Goal: Download file/media

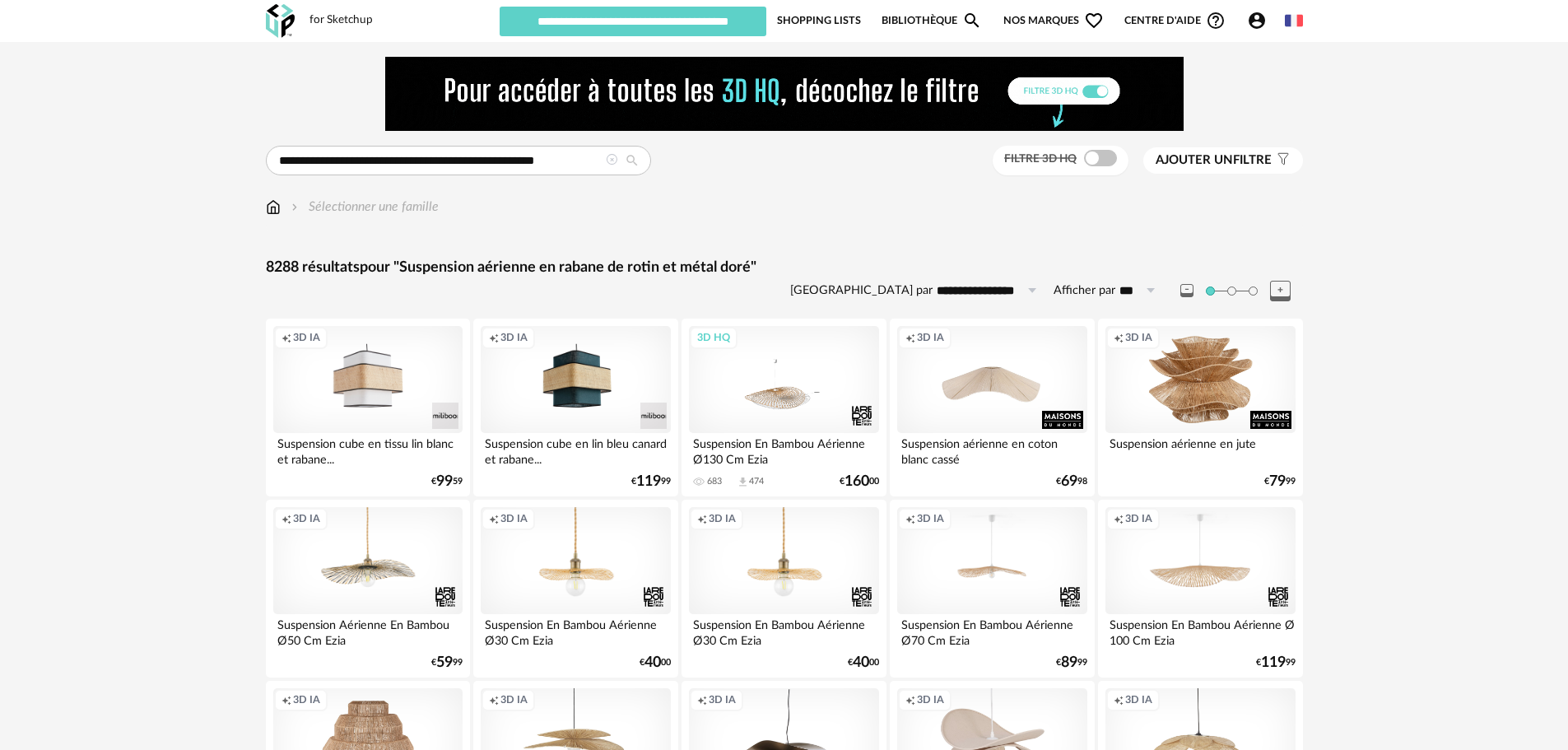
type input "********"
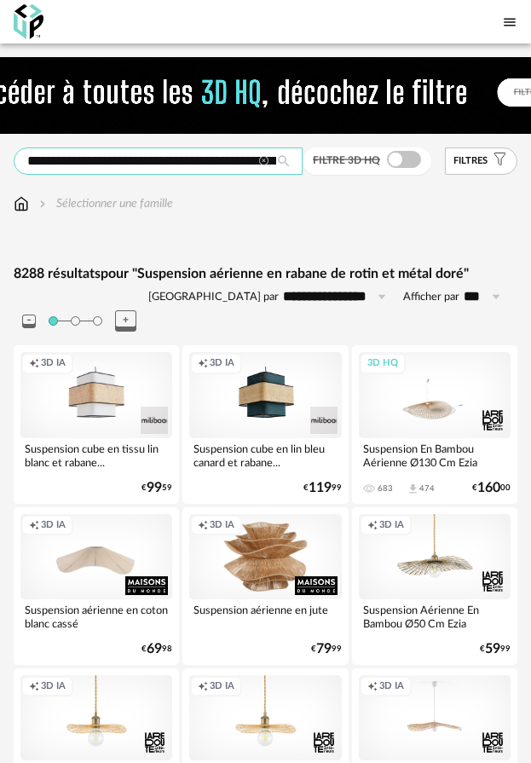
click at [81, 170] on input "**********" at bounding box center [158, 160] width 289 height 27
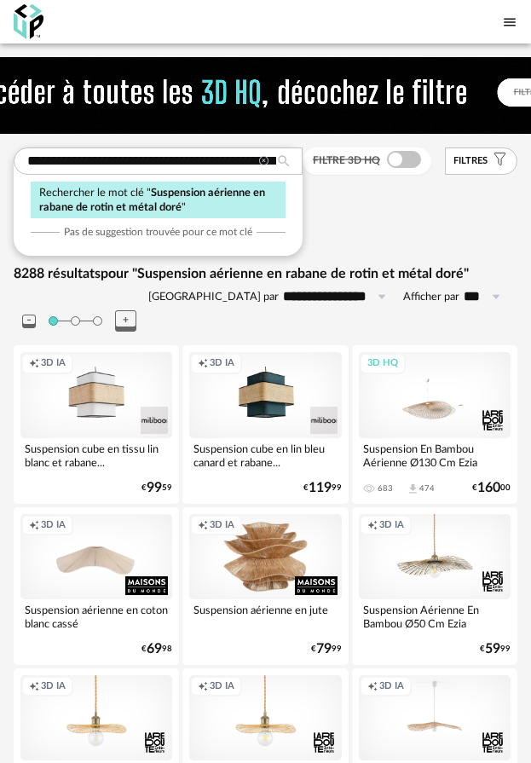
click at [177, 222] on div "Rechercher le mot clé " Suspension aérienne en rabane de rotin et métal doré " …" at bounding box center [158, 201] width 289 height 108
click at [103, 170] on input "**********" at bounding box center [158, 160] width 289 height 27
click at [109, 159] on input "**********" at bounding box center [158, 160] width 289 height 27
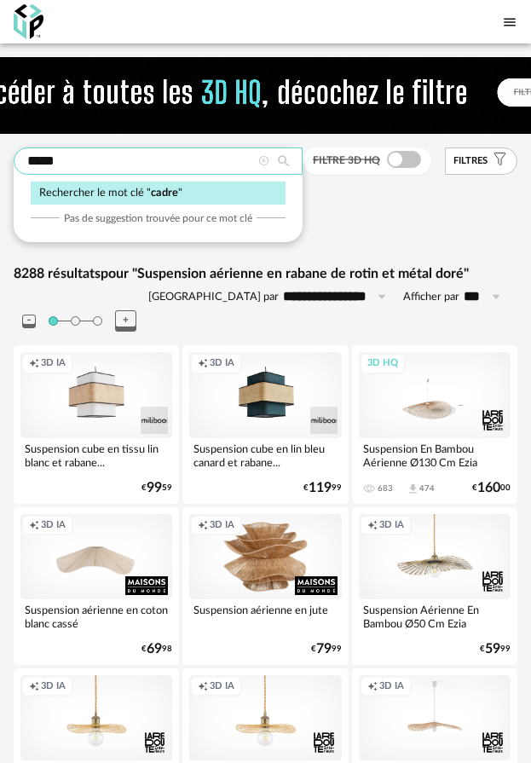
type input "*****"
type input "**********"
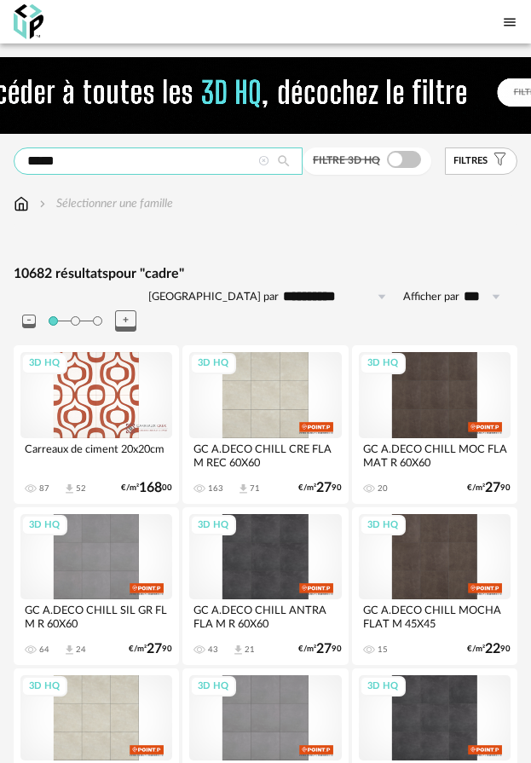
drag, startPoint x: 89, startPoint y: 169, endPoint x: -38, endPoint y: 180, distance: 128.3
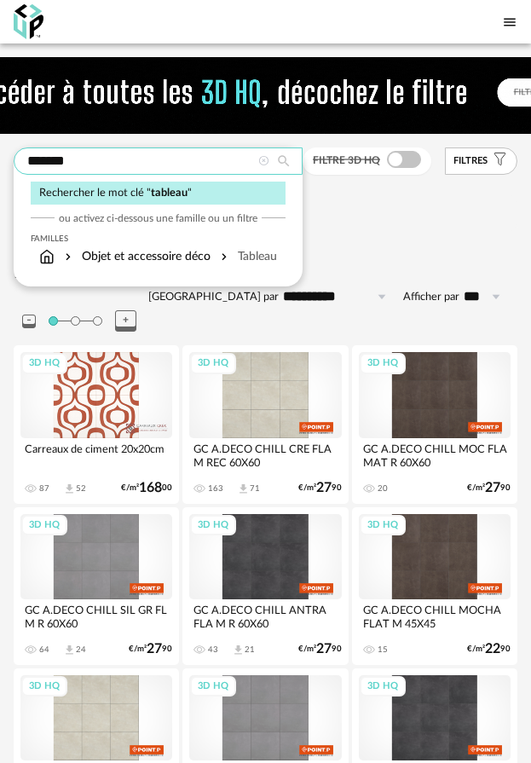
type input "*******"
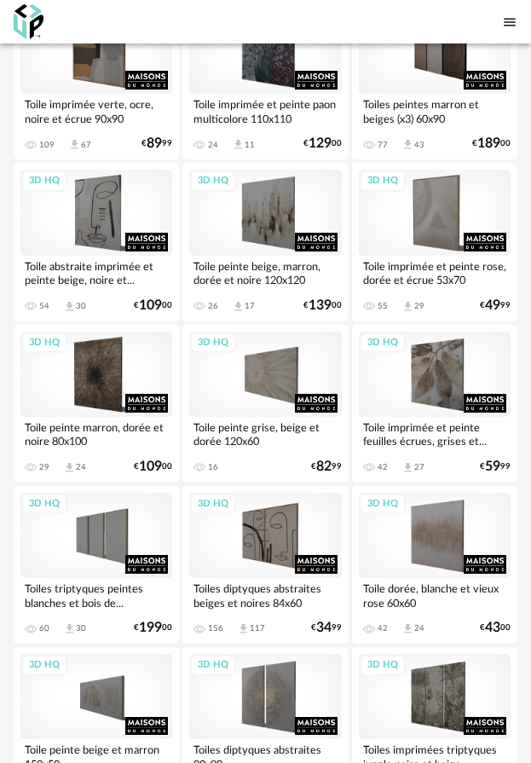
scroll to position [4282, 0]
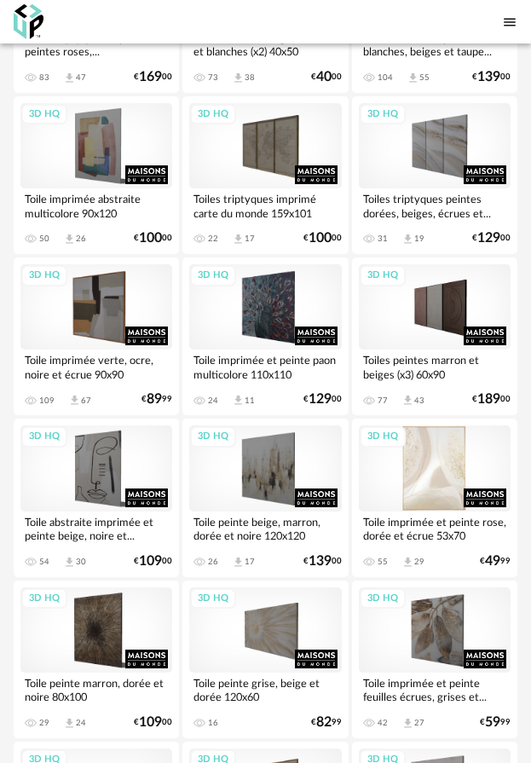
click at [443, 446] on div "3D HQ" at bounding box center [435, 467] width 152 height 85
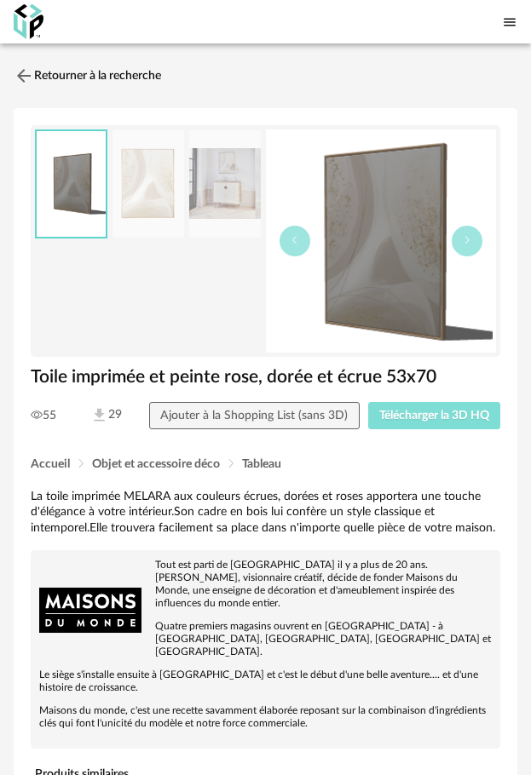
click at [390, 421] on span "Télécharger la 3D HQ" at bounding box center [434, 416] width 110 height 12
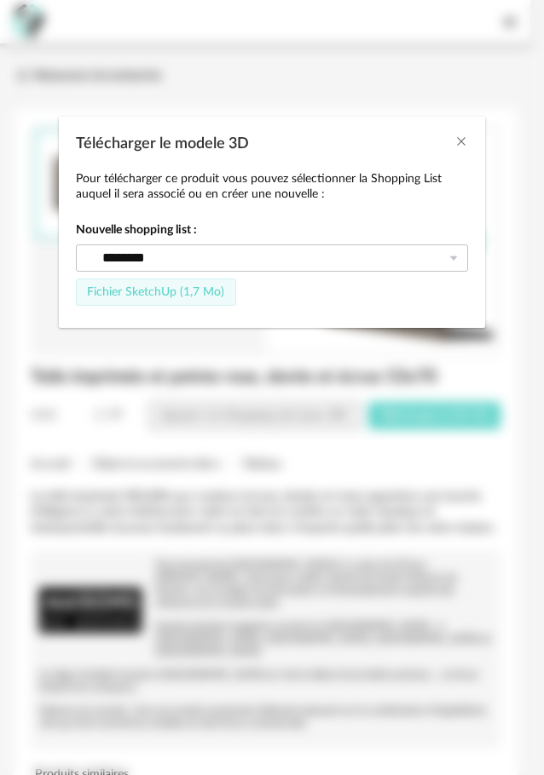
click at [142, 290] on span "Fichier SketchUp (1,7 Mo)" at bounding box center [155, 292] width 137 height 12
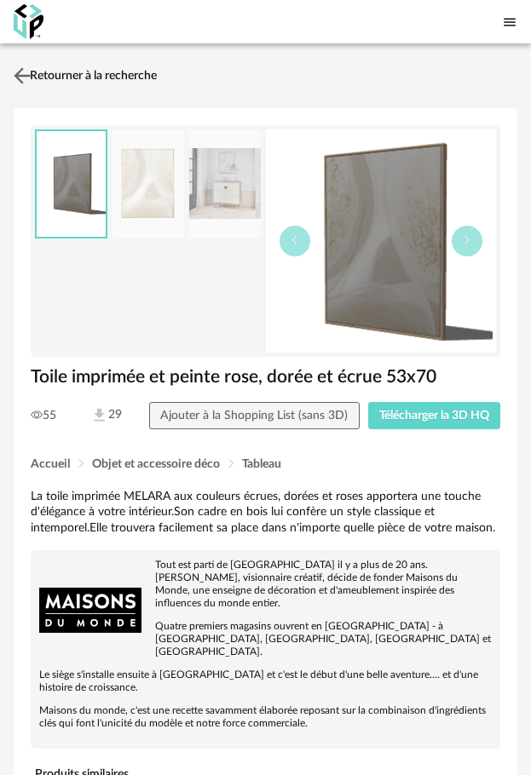
click at [29, 62] on link "Retourner à la recherche" at bounding box center [82, 75] width 147 height 37
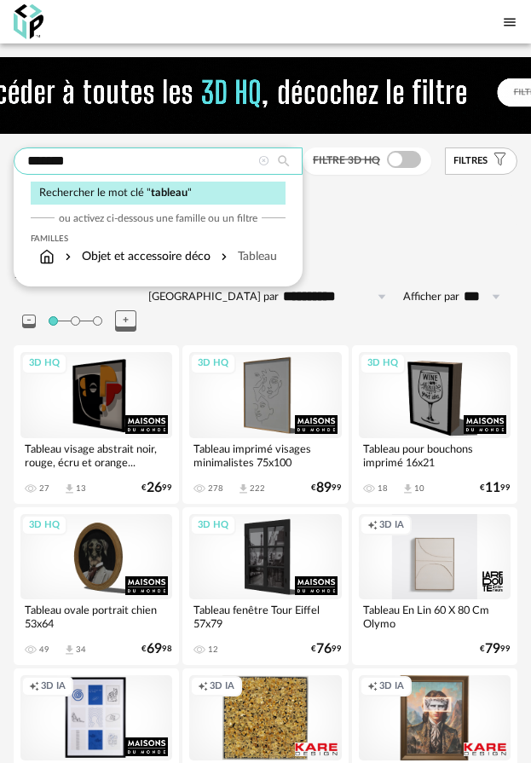
drag, startPoint x: 143, startPoint y: 150, endPoint x: 5, endPoint y: 151, distance: 138.1
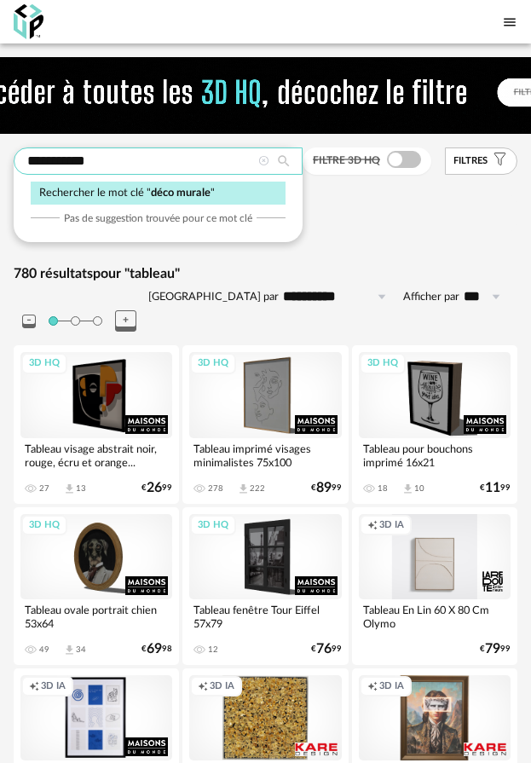
type input "**********"
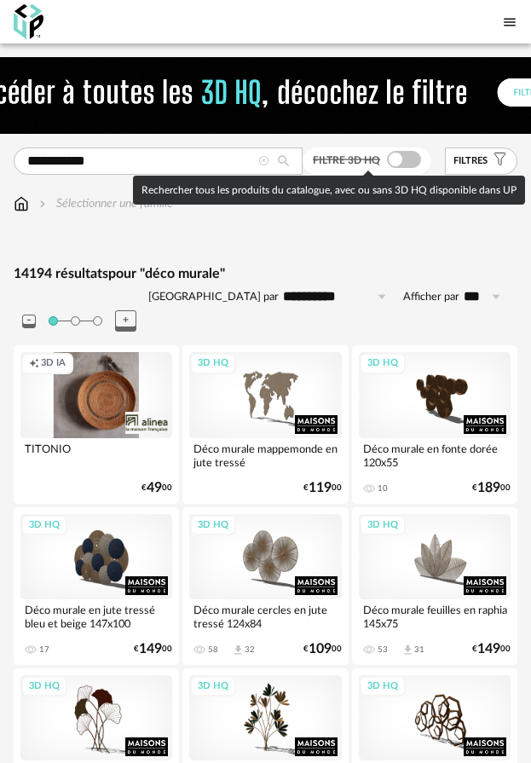
drag, startPoint x: 398, startPoint y: 160, endPoint x: 401, endPoint y: 178, distance: 18.1
click at [395, 160] on span at bounding box center [404, 159] width 34 height 17
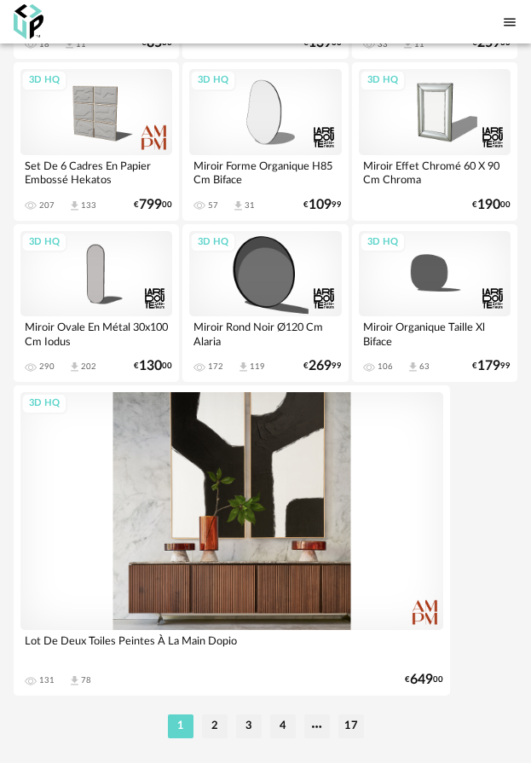
scroll to position [5305, 0]
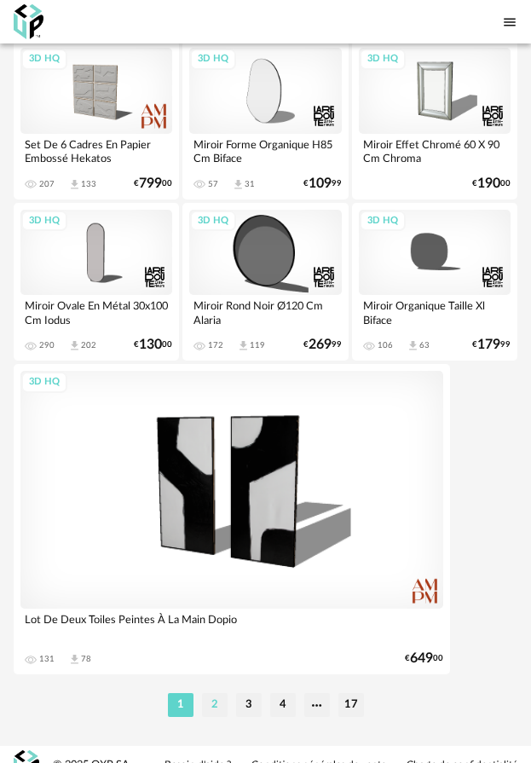
click at [210, 693] on li "2" at bounding box center [215, 705] width 26 height 24
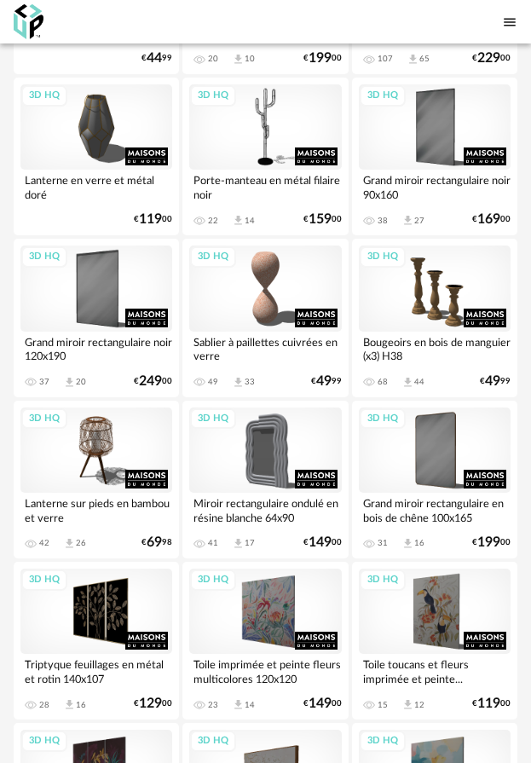
scroll to position [3920, 0]
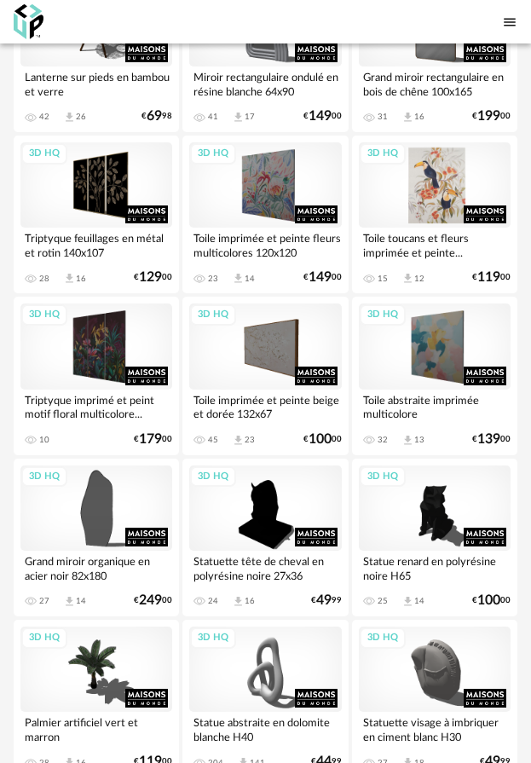
click at [448, 166] on div "3D HQ" at bounding box center [435, 184] width 152 height 85
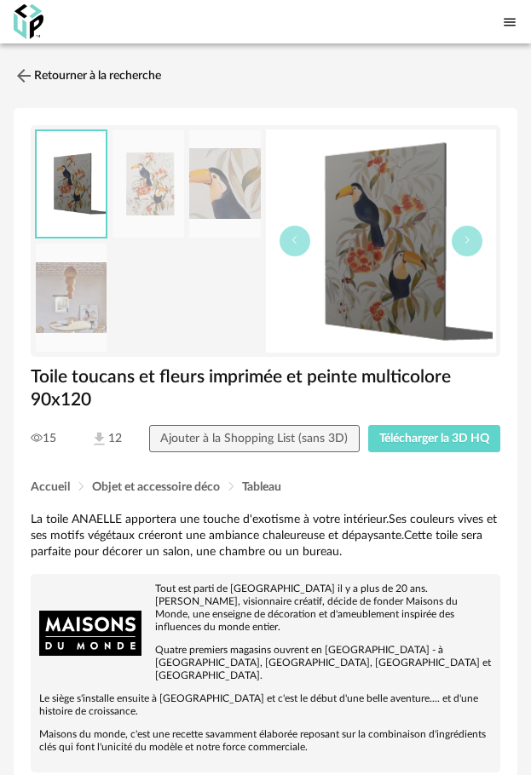
click at [75, 174] on img at bounding box center [71, 184] width 69 height 107
click at [90, 289] on img at bounding box center [71, 298] width 71 height 108
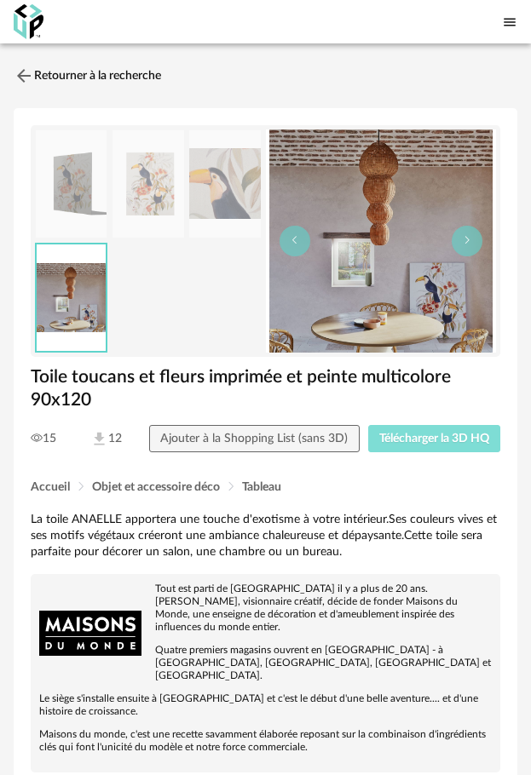
click at [397, 433] on span "Télécharger la 3D HQ" at bounding box center [434, 439] width 110 height 12
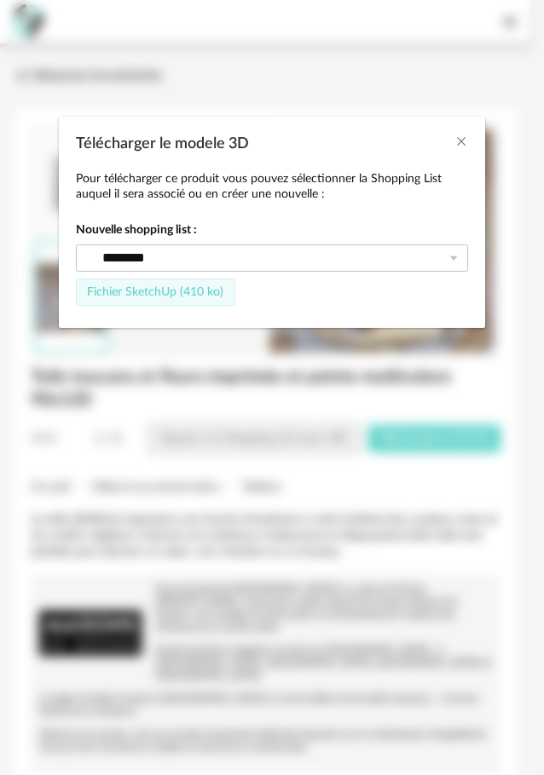
click at [138, 282] on button "Fichier SketchUp (410 ko)" at bounding box center [155, 292] width 159 height 27
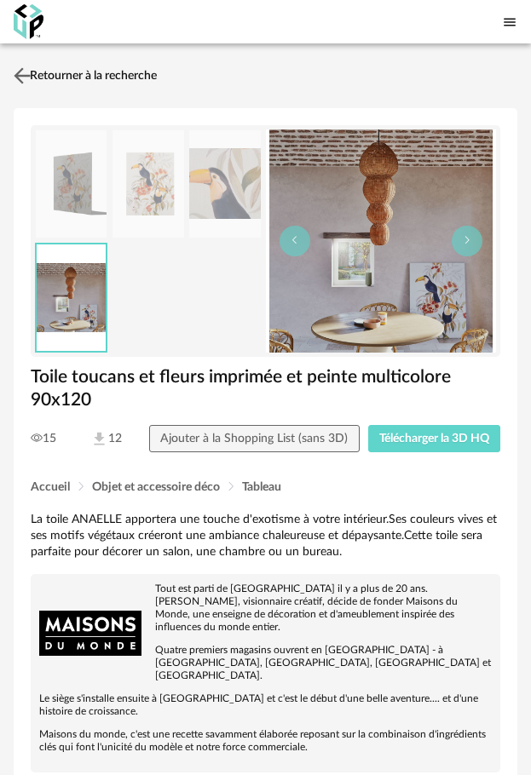
click at [30, 78] on img at bounding box center [22, 75] width 25 height 25
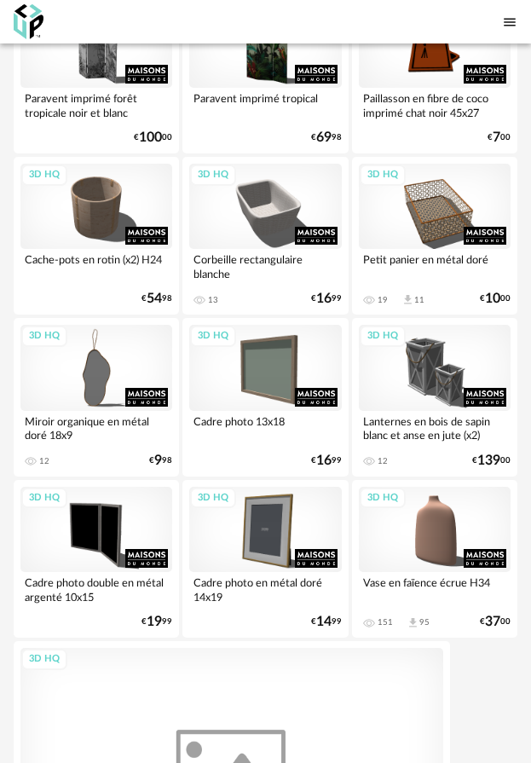
scroll to position [5305, 0]
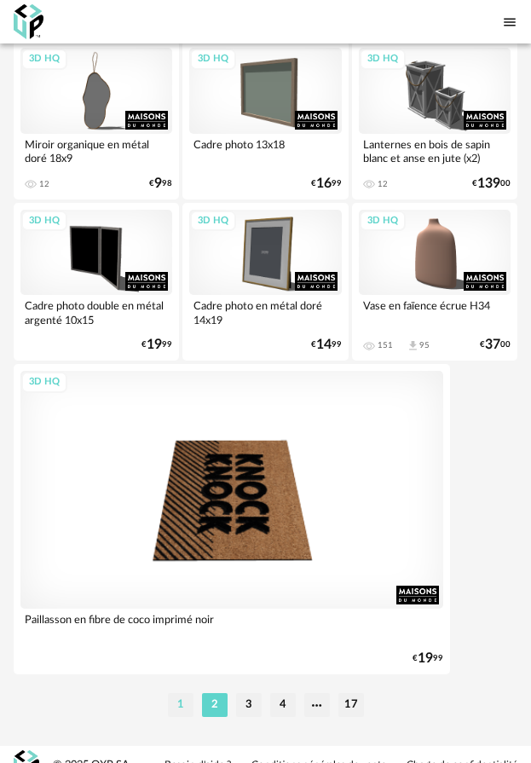
click at [177, 693] on li "1" at bounding box center [181, 705] width 26 height 24
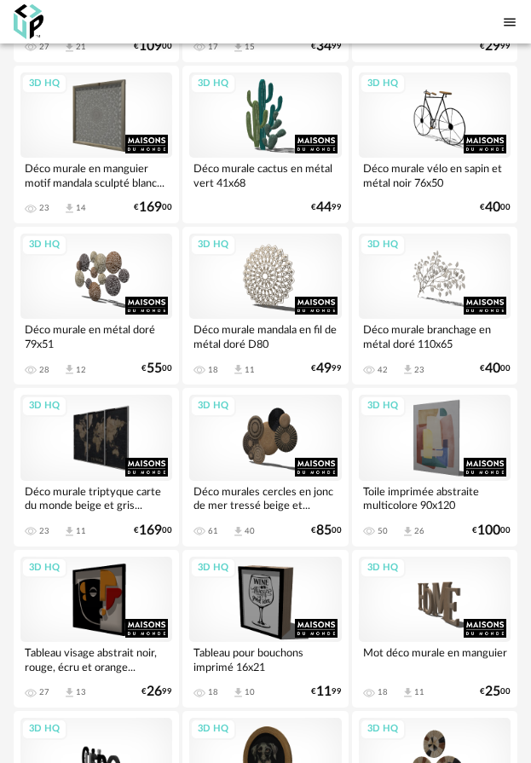
scroll to position [1960, 0]
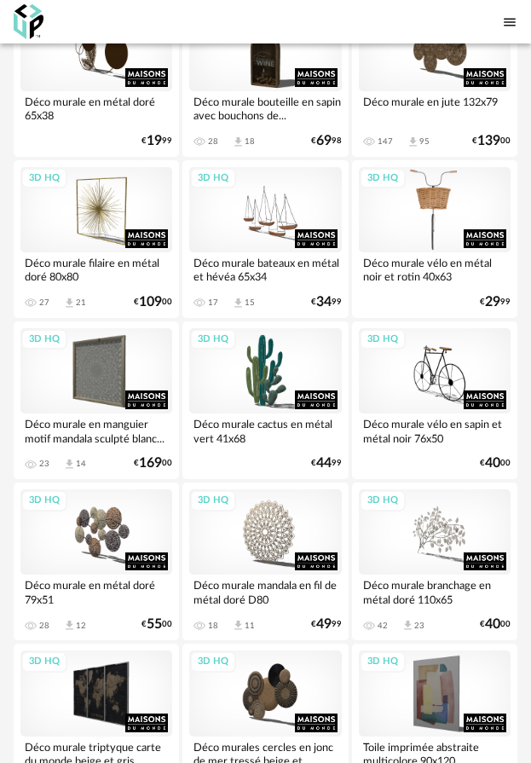
click at [440, 184] on div "3D HQ" at bounding box center [435, 209] width 152 height 85
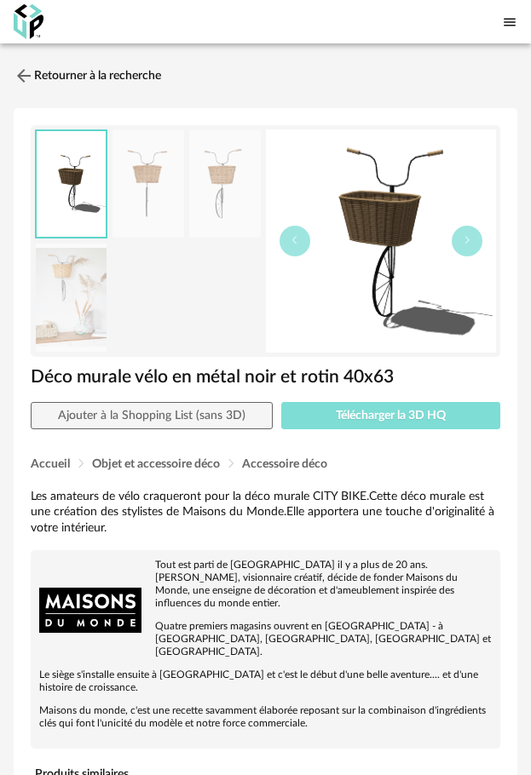
click at [370, 412] on span "Télécharger la 3D HQ" at bounding box center [391, 416] width 110 height 12
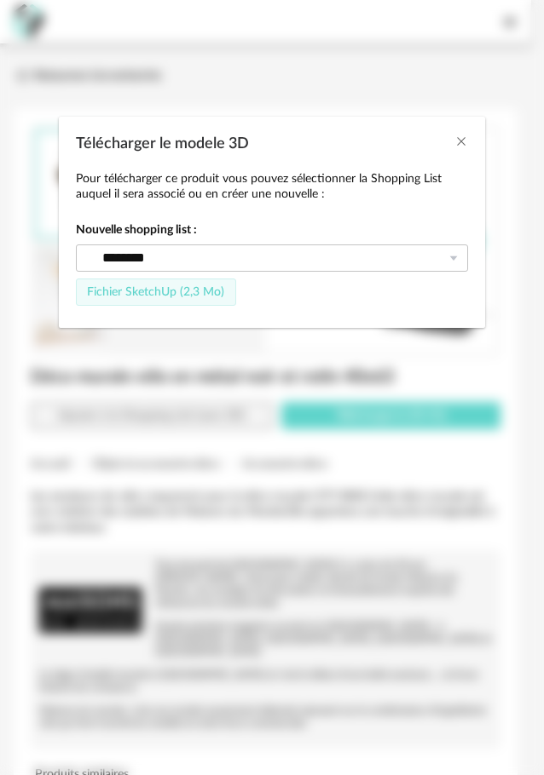
click at [185, 297] on span "Fichier SketchUp (2,3 Mo)" at bounding box center [155, 292] width 137 height 12
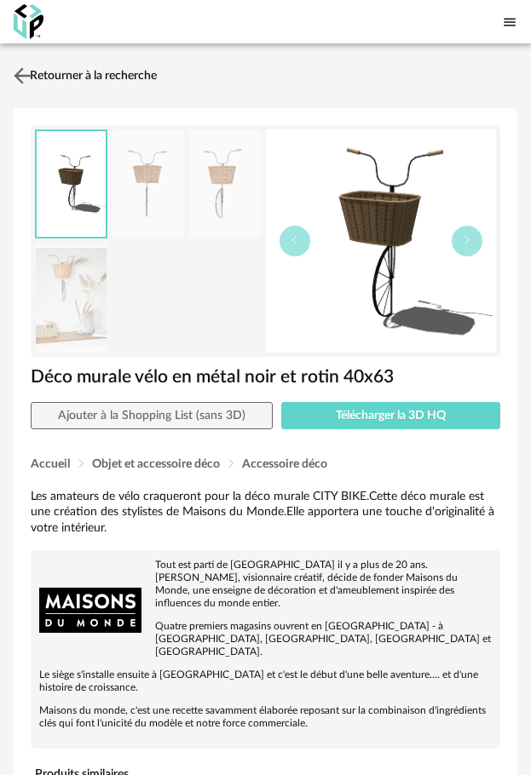
click at [16, 75] on img at bounding box center [22, 75] width 25 height 25
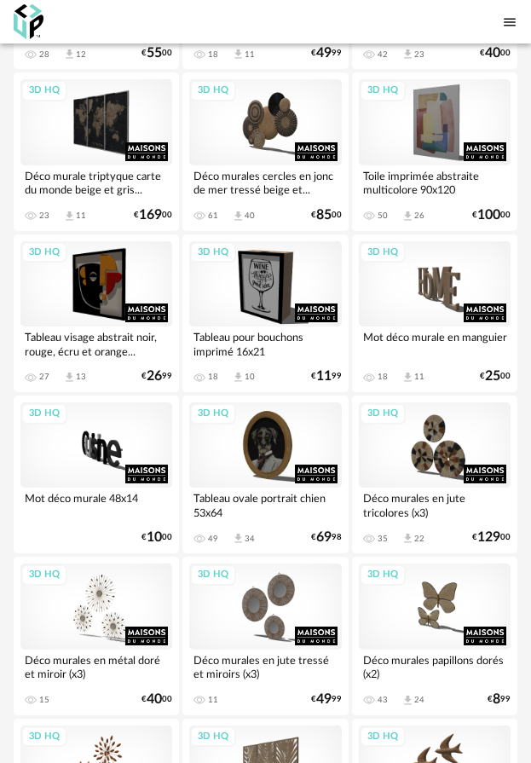
scroll to position [2190, 0]
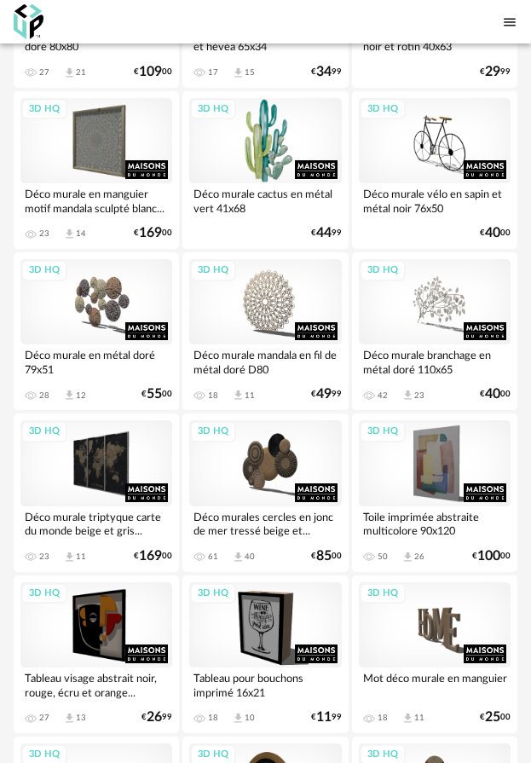
click at [253, 123] on div "3D HQ" at bounding box center [265, 140] width 152 height 85
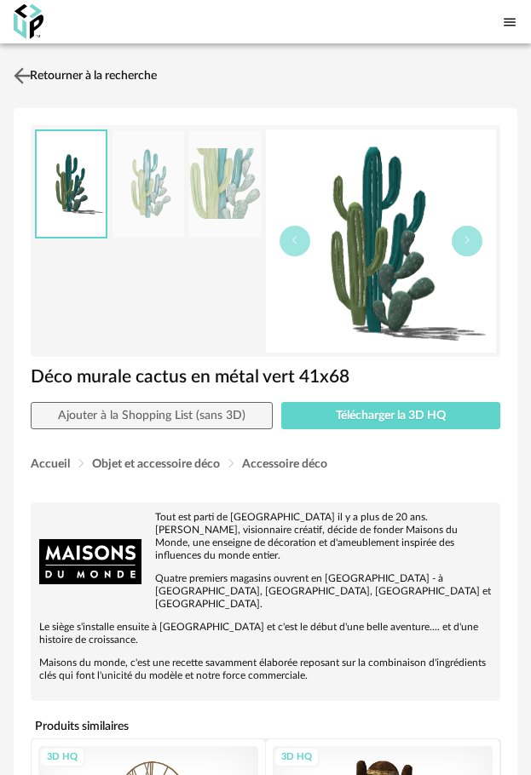
click at [24, 74] on img at bounding box center [22, 75] width 25 height 25
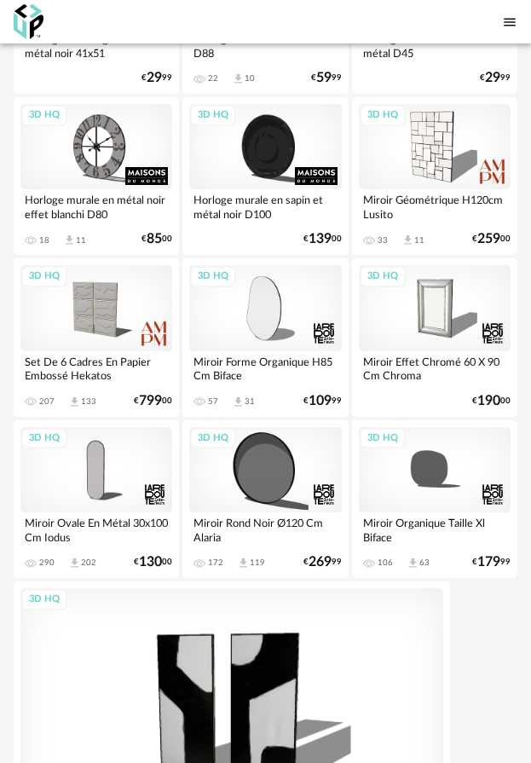
scroll to position [5305, 0]
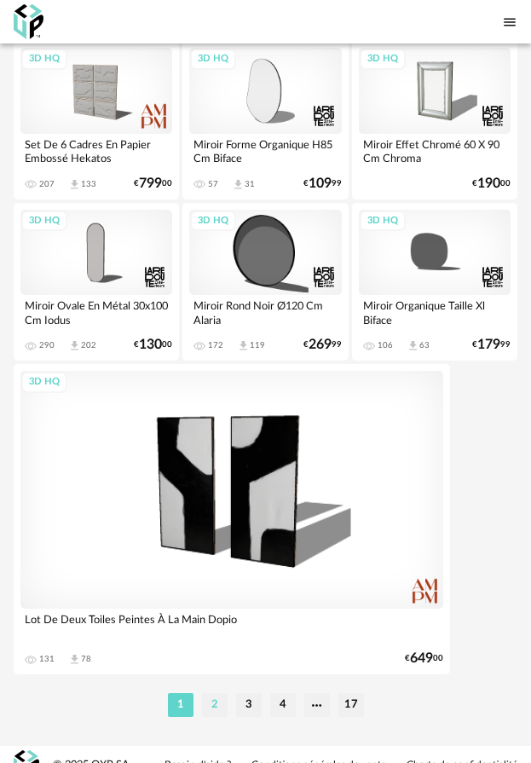
click at [221, 693] on li "2" at bounding box center [215, 705] width 26 height 24
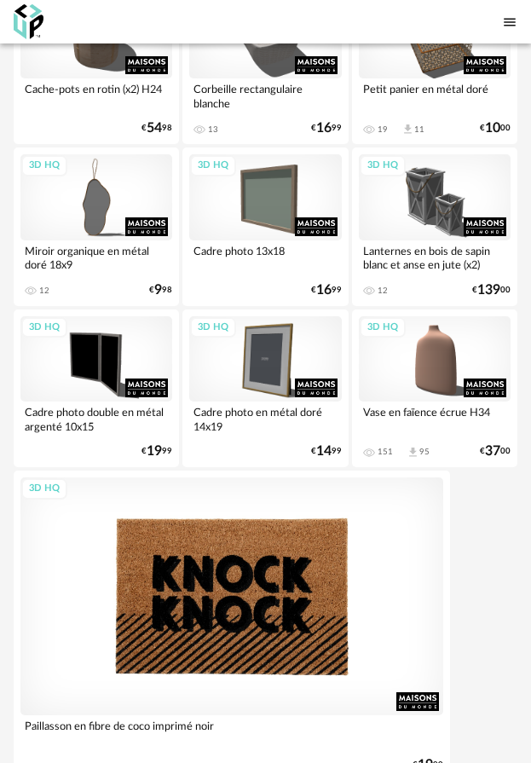
scroll to position [5305, 0]
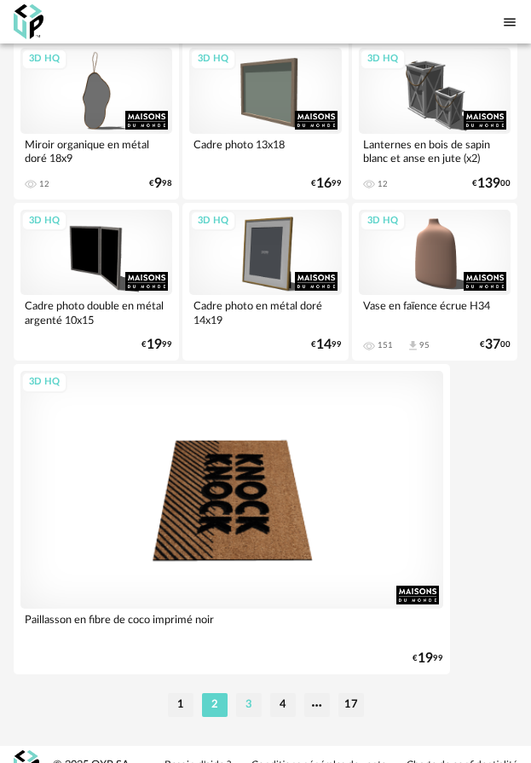
click at [243, 693] on li "3" at bounding box center [249, 705] width 26 height 24
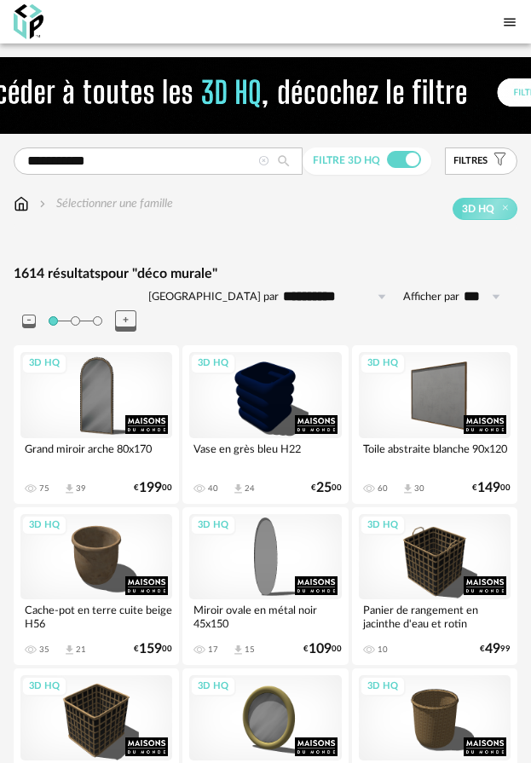
click at [468, 161] on span "Ajouter un filtre" at bounding box center [467, 161] width 29 height 13
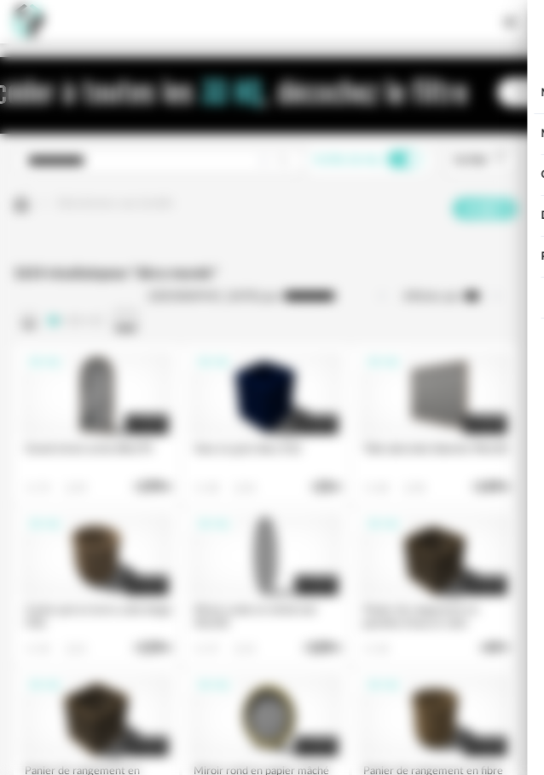
drag, startPoint x: 520, startPoint y: 26, endPoint x: 508, endPoint y: 31, distance: 12.7
click at [517, 27] on icon "close drawer" at bounding box center [518, 27] width 17 height 17
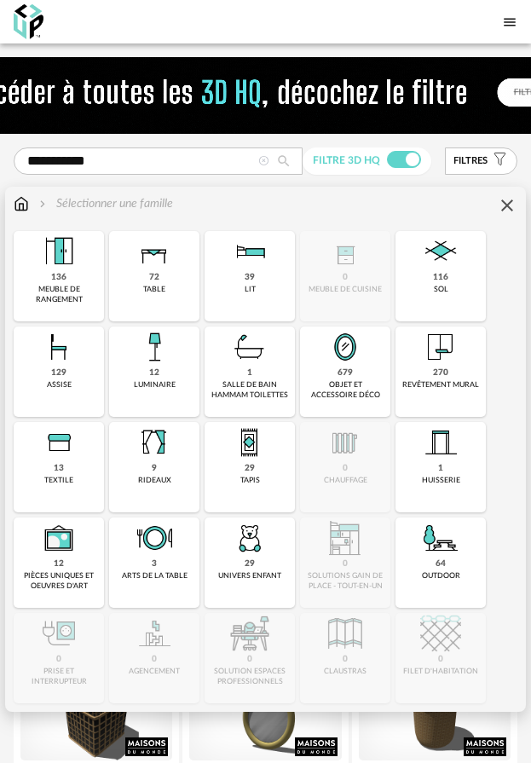
click at [24, 202] on img at bounding box center [21, 203] width 15 height 17
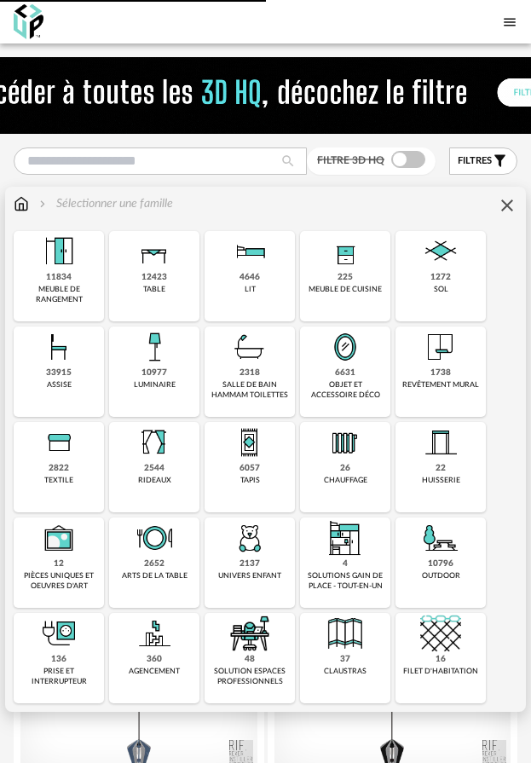
type input "********"
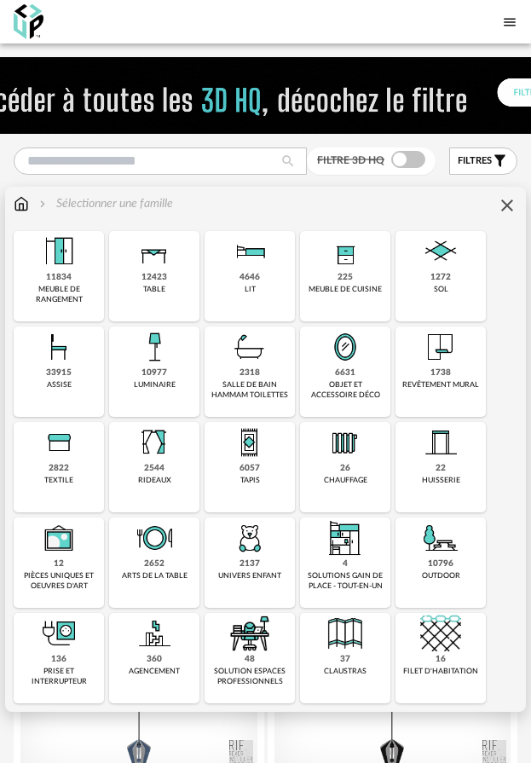
click at [361, 367] on img at bounding box center [345, 346] width 41 height 41
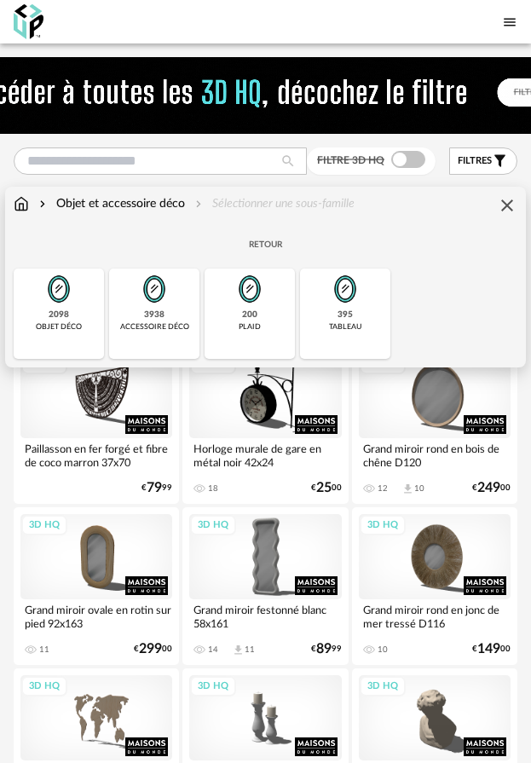
click at [50, 314] on div "2098" at bounding box center [59, 314] width 20 height 11
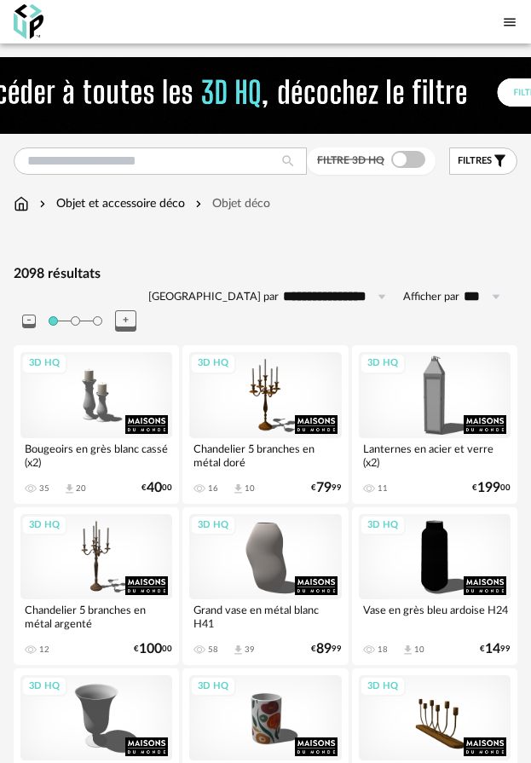
click at [479, 164] on span "Ajouter un filtre" at bounding box center [472, 161] width 29 height 13
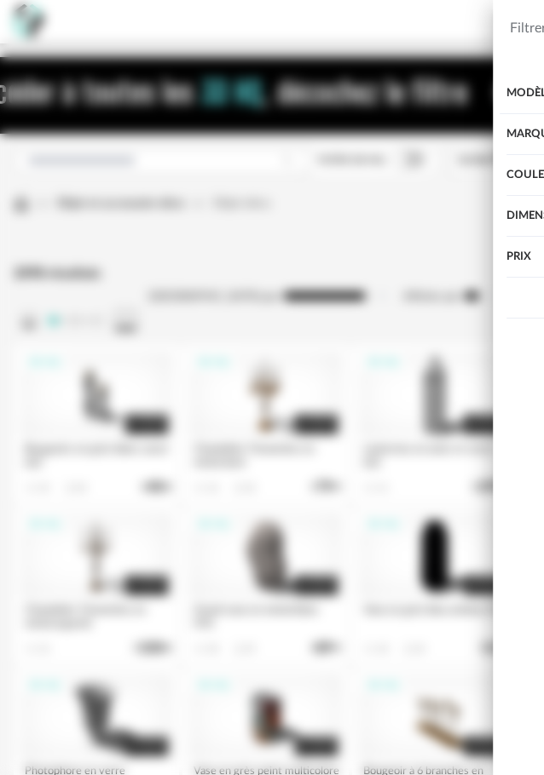
click at [228, 296] on div "Afficher les filtres avancés" at bounding box center [297, 298] width 430 height 41
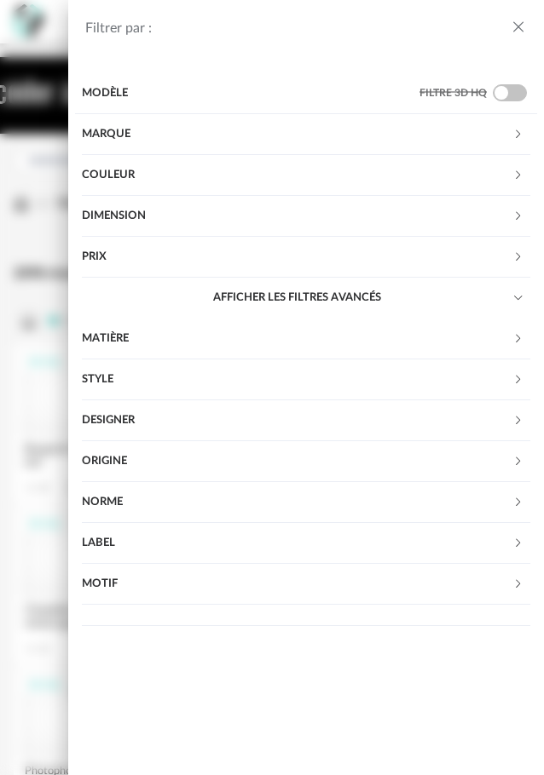
click at [20, 139] on div "Filtrer par : Modèle Filtre 3D HQ Marque &tradition 2 101 Copenhagen 11 366 Con…" at bounding box center [272, 387] width 544 height 775
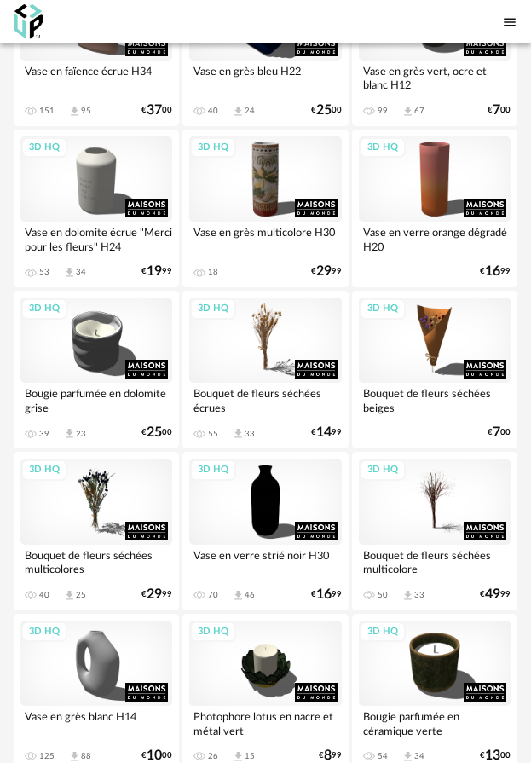
scroll to position [1278, 0]
